Goal: Task Accomplishment & Management: Complete application form

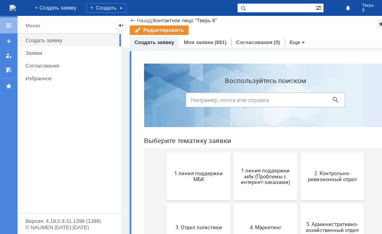
scroll to position [119, 0]
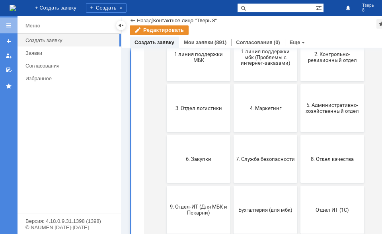
click at [8, 216] on div at bounding box center [9, 125] width 18 height 218
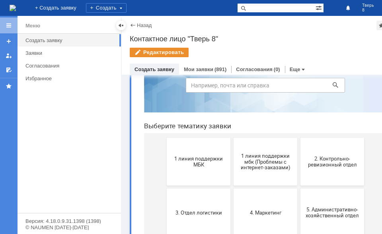
scroll to position [0, 0]
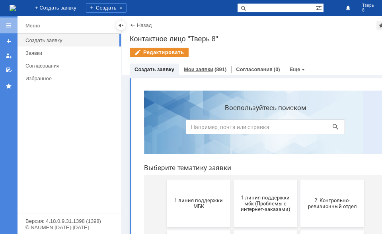
click at [212, 71] on div "Мои заявки (891)" at bounding box center [205, 69] width 43 height 5
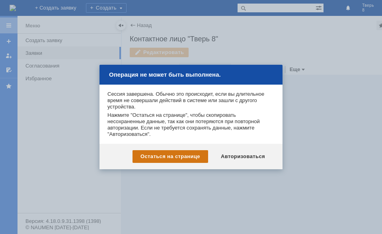
click at [180, 157] on div "Остаться на странице" at bounding box center [171, 156] width 76 height 13
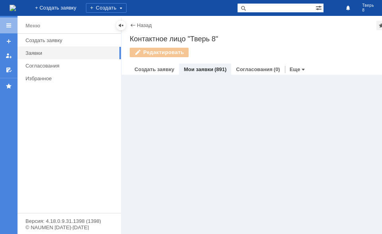
click at [201, 69] on link "Мои заявки" at bounding box center [198, 69] width 29 height 6
click at [202, 68] on link "Мои заявки" at bounding box center [198, 69] width 29 height 6
click at [81, 5] on link "+ Создать заявку" at bounding box center [55, 8] width 51 height 16
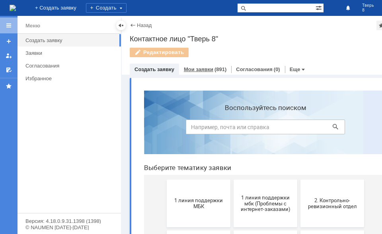
click at [200, 70] on link "Мои заявки" at bounding box center [198, 69] width 29 height 6
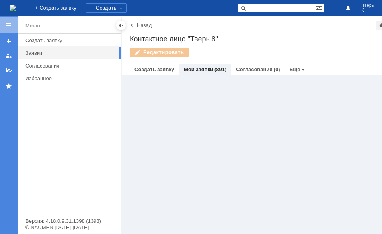
click at [131, 97] on div "Витрина услуг" at bounding box center [265, 155] width 286 height 160
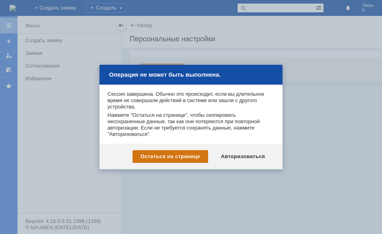
click at [156, 160] on div "Остаться на странице" at bounding box center [171, 156] width 76 height 13
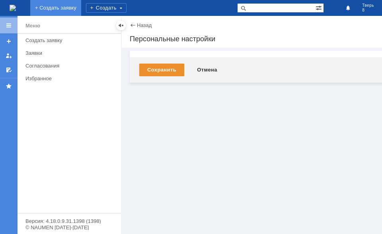
click at [81, 8] on link "+ Создать заявку" at bounding box center [55, 8] width 51 height 16
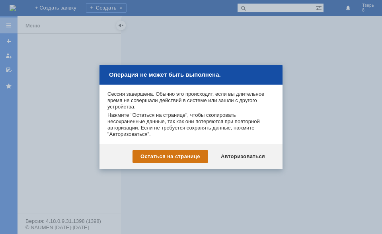
click at [170, 154] on div "Остаться на странице" at bounding box center [171, 156] width 76 height 13
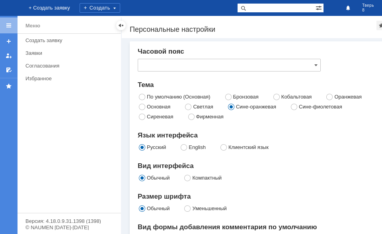
type input "[GEOGRAPHIC_DATA]"
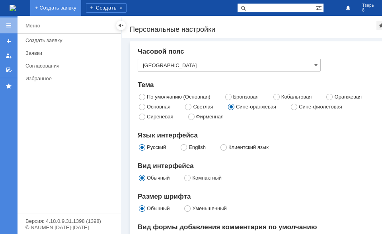
click at [81, 5] on link "+ Создать заявку" at bounding box center [55, 8] width 51 height 16
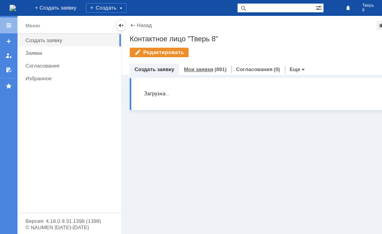
click at [203, 69] on link "Мои заявки" at bounding box center [198, 69] width 29 height 6
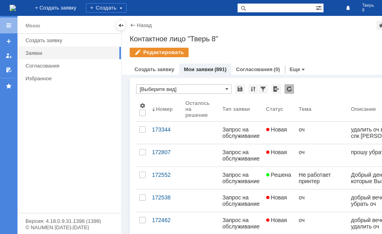
click at [43, 201] on div "Меню Создать заявку Заявки Согласования Избранное" at bounding box center [69, 123] width 103 height 179
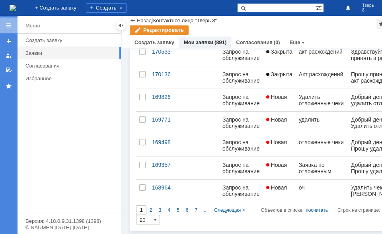
scroll to position [346, 0]
click at [148, 211] on div "2" at bounding box center [150, 211] width 9 height 10
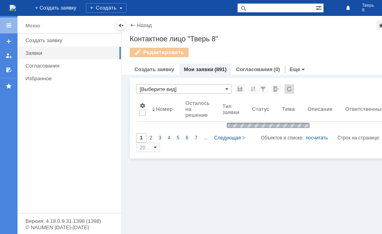
type input "2"
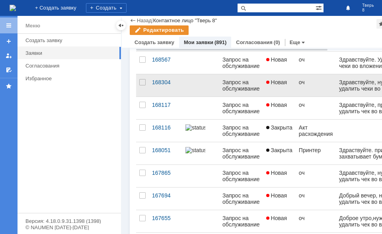
click at [285, 156] on link "Закрыта" at bounding box center [279, 153] width 33 height 22
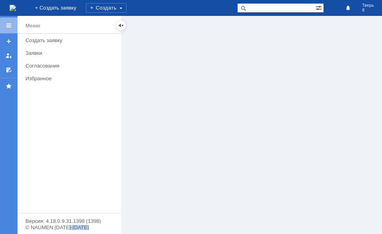
click at [285, 156] on div at bounding box center [265, 125] width 286 height 218
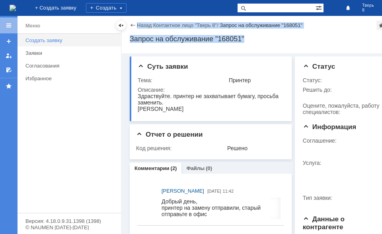
click at [50, 39] on div "Создать заявку" at bounding box center [70, 40] width 91 height 6
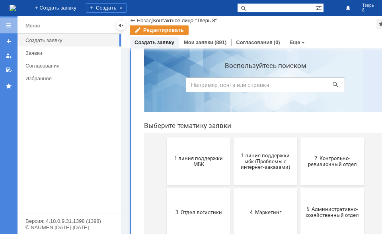
click at [234, 85] on input at bounding box center [265, 85] width 159 height 15
type input "запрос на обслуживание"
click at [333, 83] on icon at bounding box center [336, 85] width 6 height 6
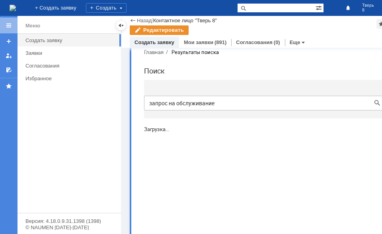
click at [333, 47] on body "Главная Результаты поиска Поиск запрос на обслуживание Загрузка..." at bounding box center [265, 93] width 255 height 103
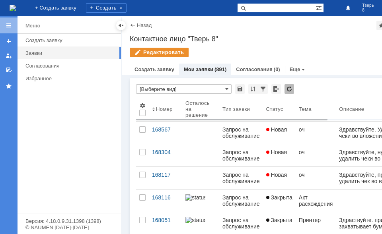
scroll to position [40, 0]
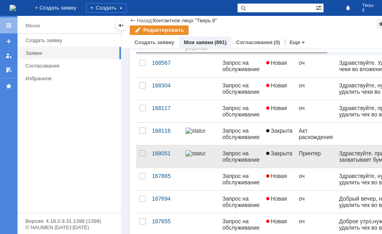
click at [301, 156] on div "Принтер" at bounding box center [316, 153] width 34 height 6
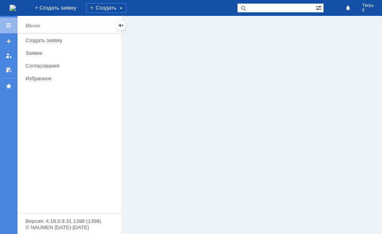
click at [301, 156] on div at bounding box center [265, 125] width 286 height 218
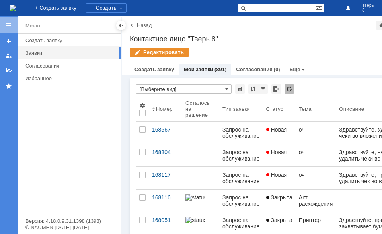
click at [152, 68] on link "Создать заявку" at bounding box center [154, 69] width 40 height 6
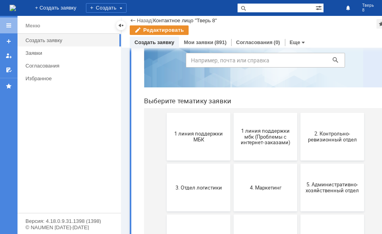
scroll to position [80, 0]
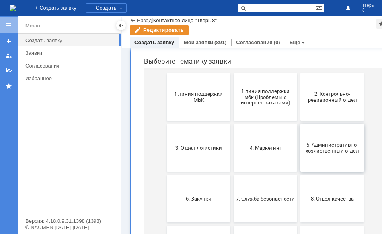
click at [335, 152] on span "5. Административно-хозяйственный отдел" at bounding box center [332, 148] width 59 height 12
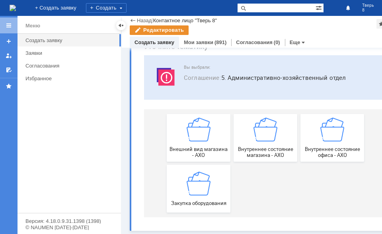
scroll to position [40, 0]
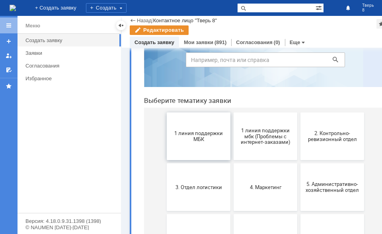
click at [194, 134] on span "1 линия поддержки МБК" at bounding box center [198, 137] width 59 height 12
click at [264, 186] on span "4. Маркетинг" at bounding box center [265, 187] width 59 height 6
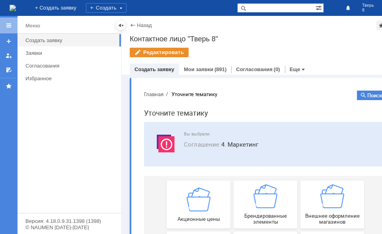
scroll to position [40, 0]
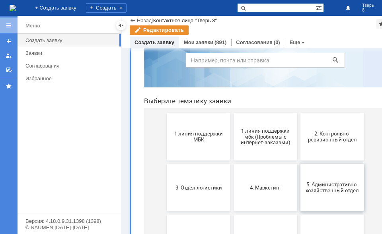
click at [328, 188] on span "5. Административно-хозяйственный отдел" at bounding box center [332, 188] width 59 height 12
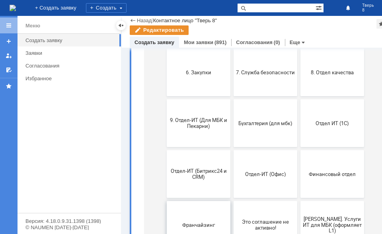
scroll to position [199, 0]
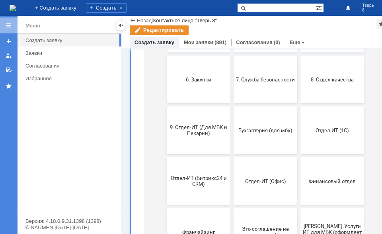
click at [205, 136] on span "9. Отдел-ИТ (Для МБК и Пекарни)" at bounding box center [198, 131] width 59 height 12
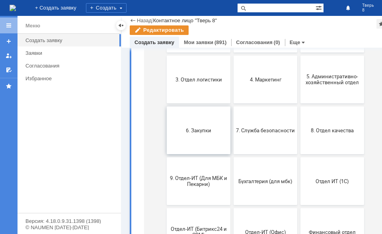
scroll to position [159, 0]
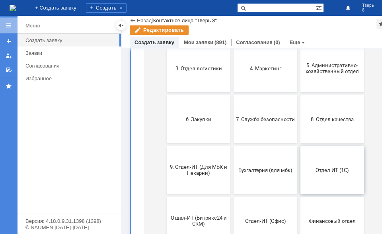
click at [329, 171] on span "Отдел ИТ (1С)" at bounding box center [332, 170] width 59 height 6
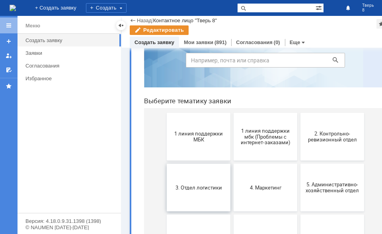
scroll to position [80, 0]
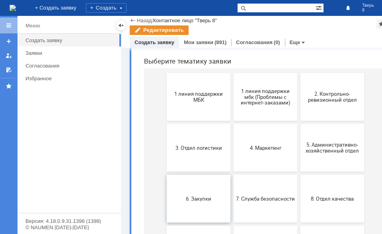
click at [205, 200] on span "6. Закупки" at bounding box center [198, 199] width 59 height 6
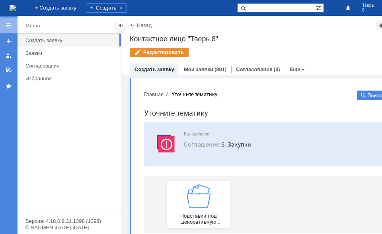
click at [38, 209] on div "Меню Создать заявку Заявки Согласования Избранное" at bounding box center [69, 123] width 103 height 179
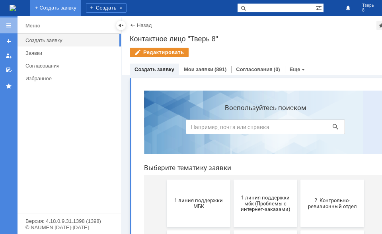
click at [81, 5] on link "+ Создать заявку" at bounding box center [55, 8] width 51 height 16
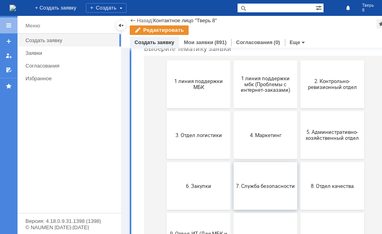
scroll to position [80, 0]
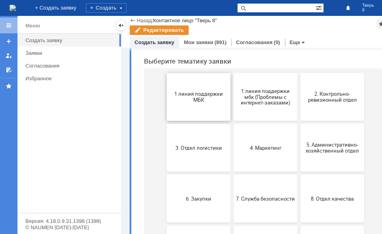
click at [194, 103] on button "1 линия поддержки МБК" at bounding box center [199, 97] width 64 height 48
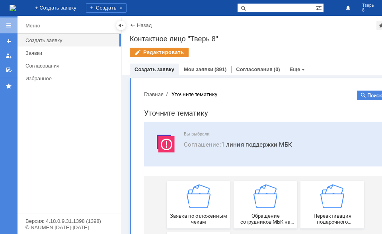
scroll to position [40, 0]
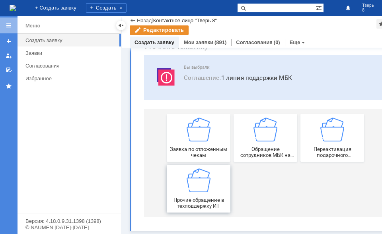
click at [194, 186] on img at bounding box center [199, 181] width 24 height 24
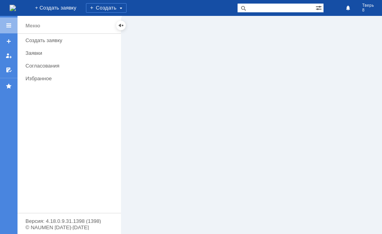
click at [146, 39] on div at bounding box center [265, 125] width 286 height 218
click at [146, 66] on div at bounding box center [265, 125] width 286 height 218
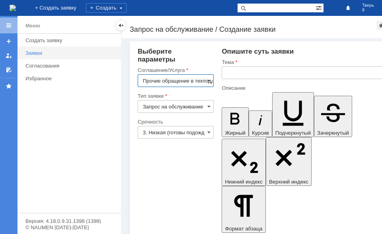
scroll to position [0, 25]
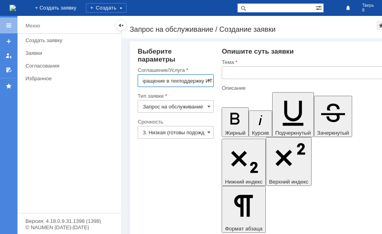
click at [236, 73] on input "text" at bounding box center [307, 72] width 170 height 13
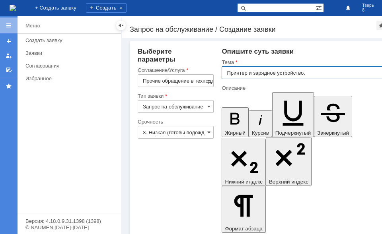
type input "Принтер и зарядное устройство."
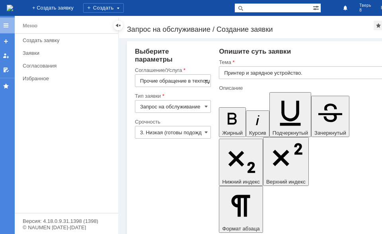
scroll to position [0, 5]
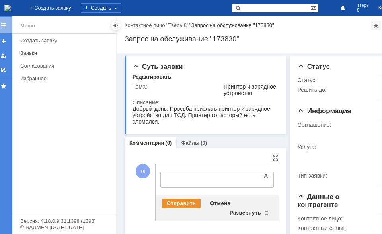
click at [105, 170] on div "Меню Создать заявку Заявки Согласования Избранное" at bounding box center [63, 123] width 103 height 179
click at [214, 209] on div "Отмена" at bounding box center [220, 204] width 30 height 10
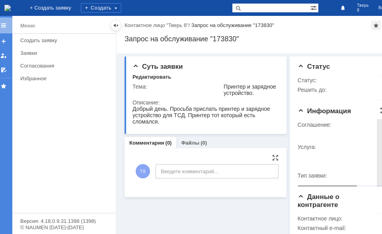
click at [321, 147] on div "Услуга:" at bounding box center [343, 147] width 90 height 6
